Goal: Transaction & Acquisition: Book appointment/travel/reservation

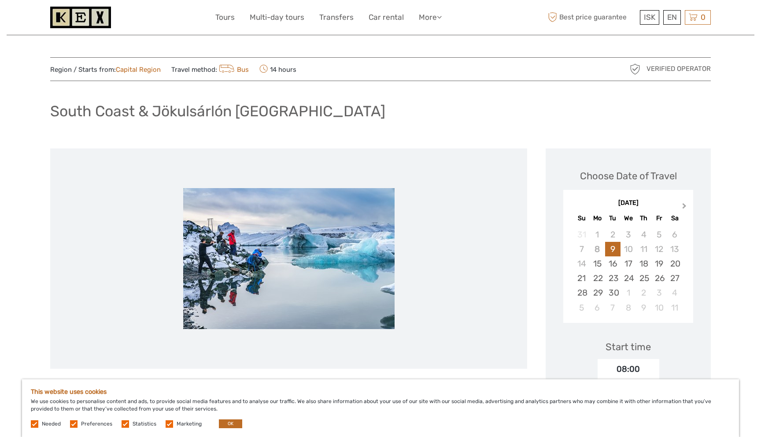
click at [684, 208] on span "Next Month" at bounding box center [684, 207] width 0 height 13
click at [683, 208] on div "December 2025 Su Mo Tu We Th Fr Sa" at bounding box center [628, 209] width 130 height 29
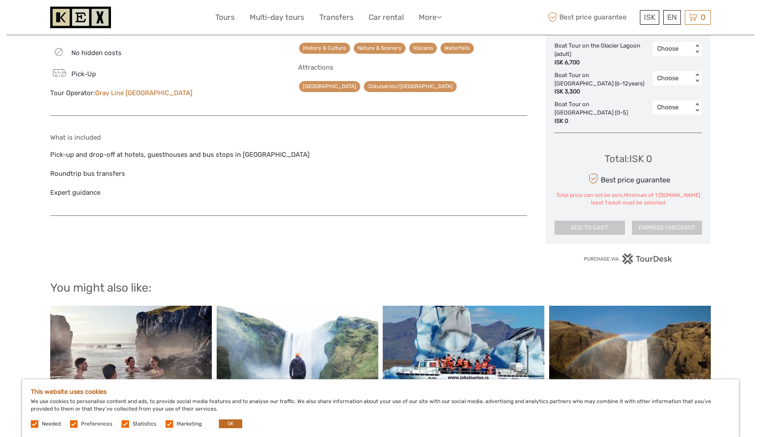
scroll to position [599, 0]
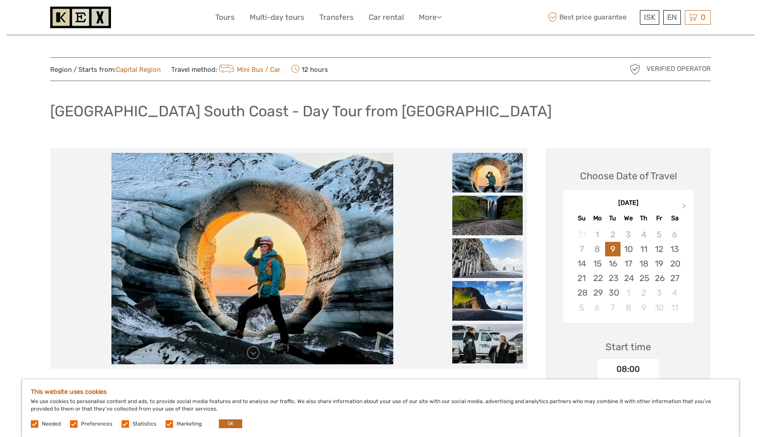
click at [482, 219] on img at bounding box center [487, 215] width 70 height 40
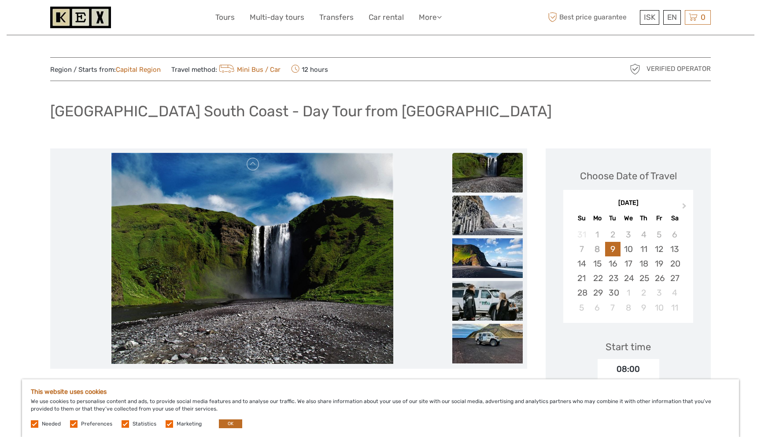
click at [482, 226] on img at bounding box center [487, 215] width 70 height 40
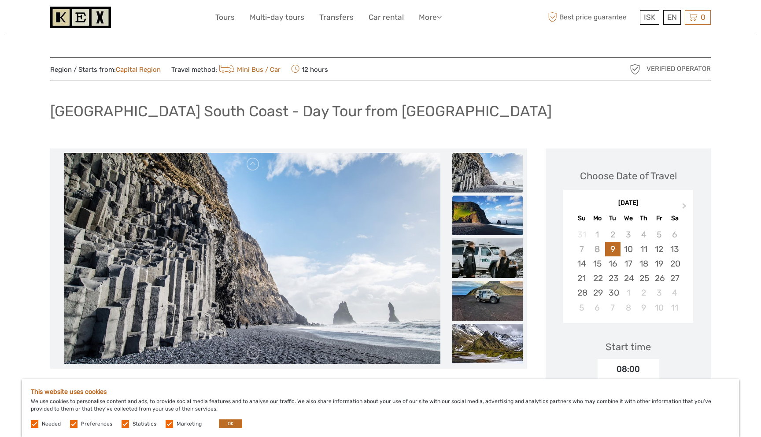
click at [484, 215] on img at bounding box center [487, 215] width 70 height 40
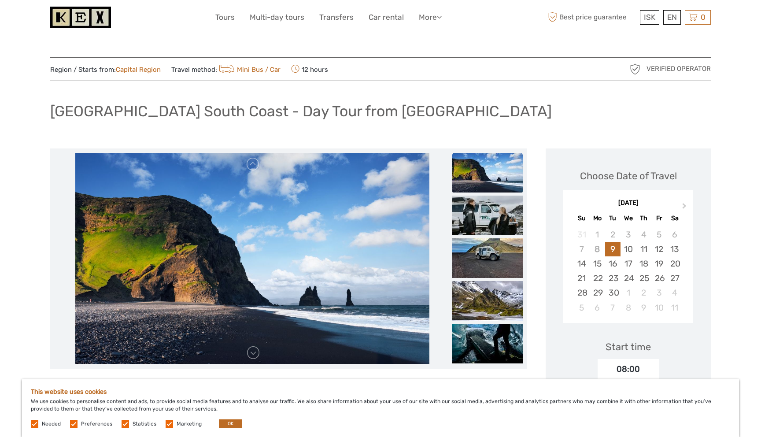
click at [484, 215] on img at bounding box center [487, 215] width 70 height 40
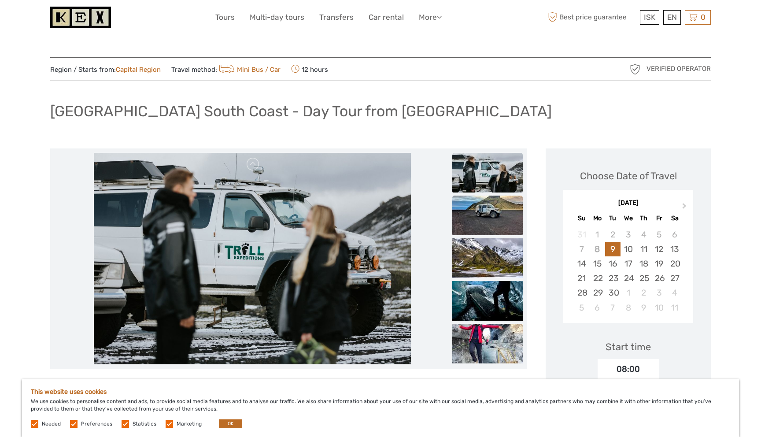
click at [484, 221] on img at bounding box center [487, 215] width 70 height 40
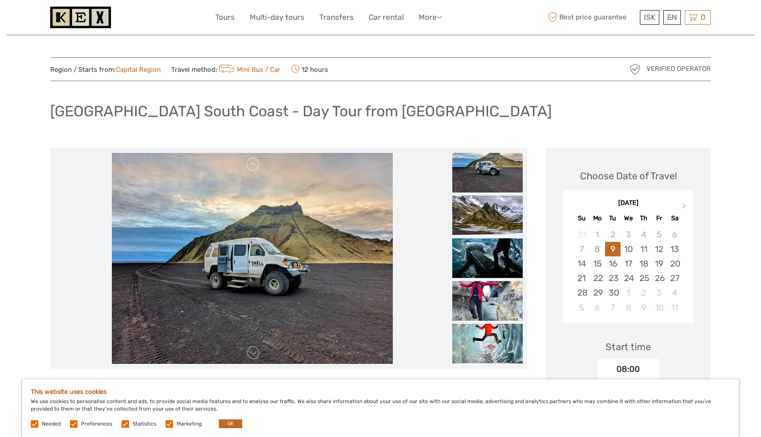
click at [484, 221] on img at bounding box center [487, 215] width 70 height 40
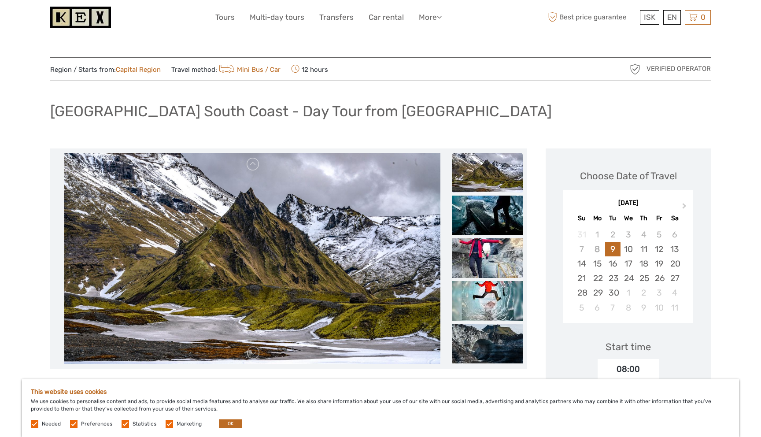
click at [484, 221] on img at bounding box center [487, 215] width 70 height 40
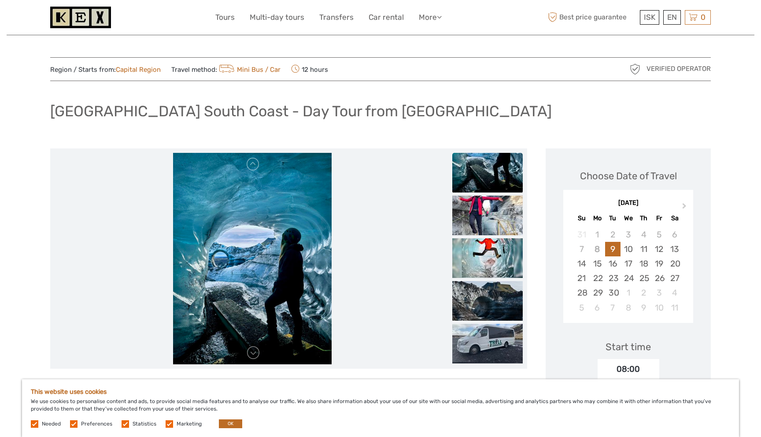
click at [484, 221] on img at bounding box center [487, 215] width 70 height 40
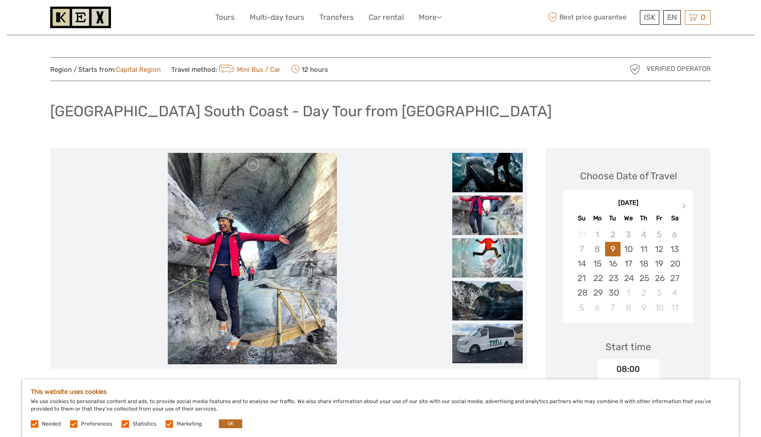
click at [484, 221] on img at bounding box center [487, 215] width 70 height 40
click at [485, 229] on img at bounding box center [487, 215] width 70 height 40
click at [489, 263] on img at bounding box center [487, 258] width 70 height 40
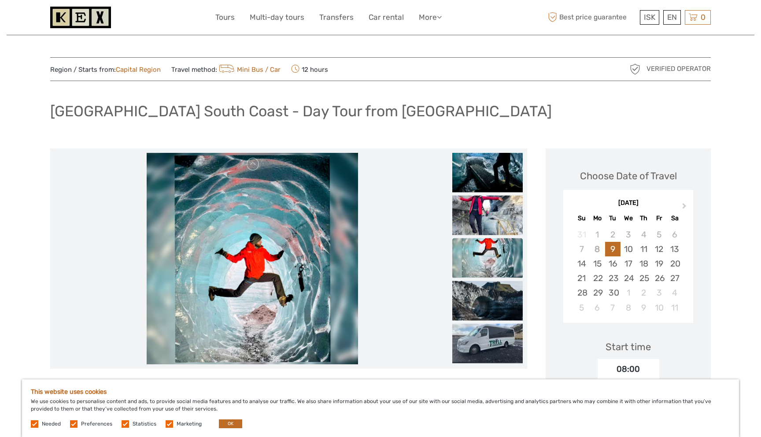
click at [488, 276] on img at bounding box center [487, 258] width 70 height 40
click at [485, 295] on img at bounding box center [487, 300] width 70 height 40
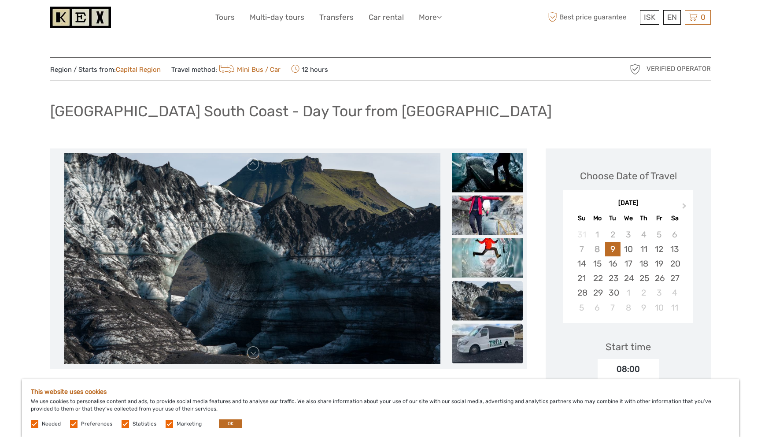
click at [484, 331] on img at bounding box center [487, 343] width 70 height 40
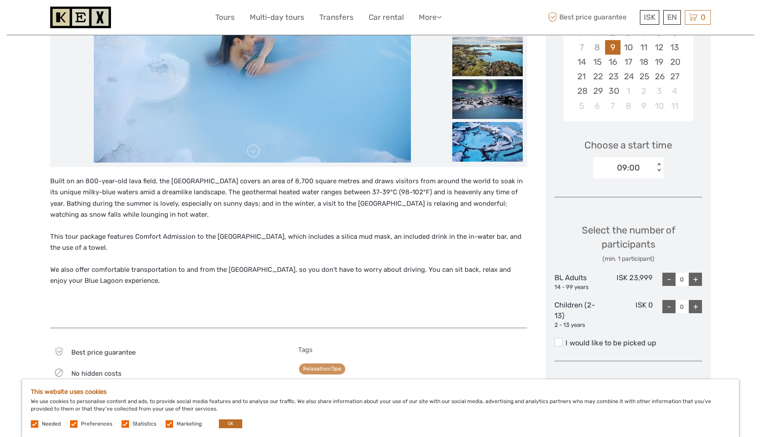
scroll to position [229, 0]
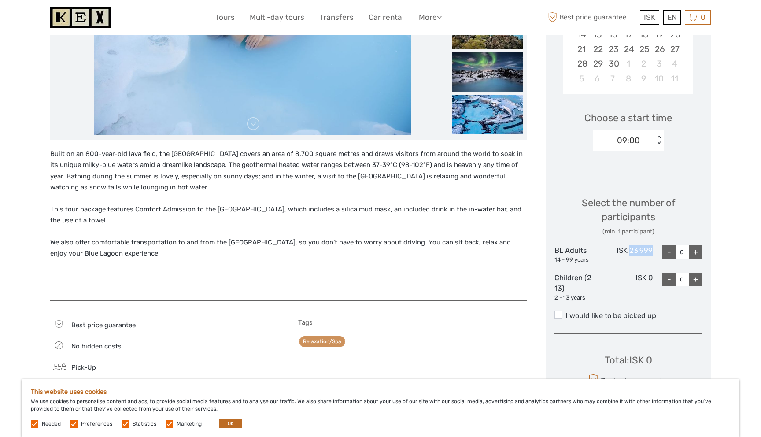
drag, startPoint x: 631, startPoint y: 250, endPoint x: 654, endPoint y: 251, distance: 22.9
click at [654, 251] on div "BL Adults 14 - 99 years ISK 23,999 - 0 +" at bounding box center [627, 254] width 147 height 18
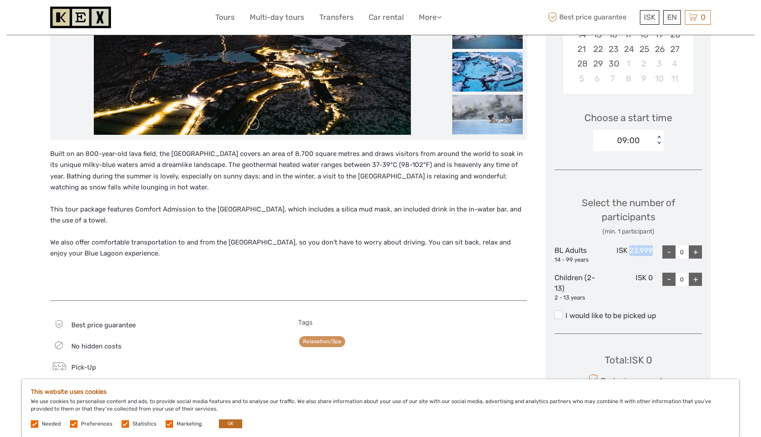
copy div "23,999"
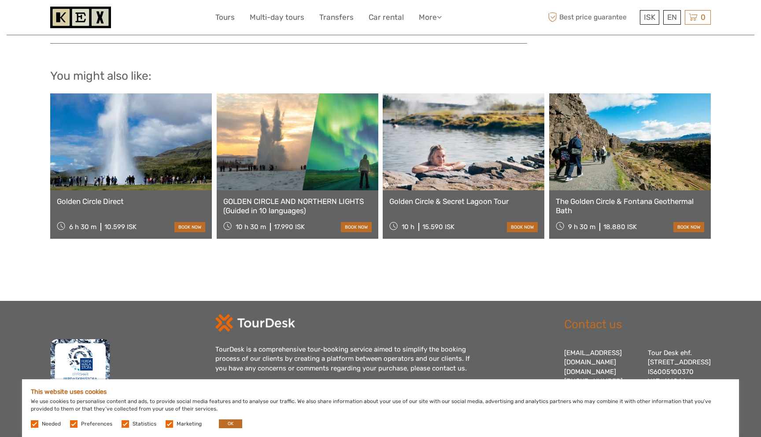
scroll to position [866, 0]
